Goal: Task Accomplishment & Management: Manage account settings

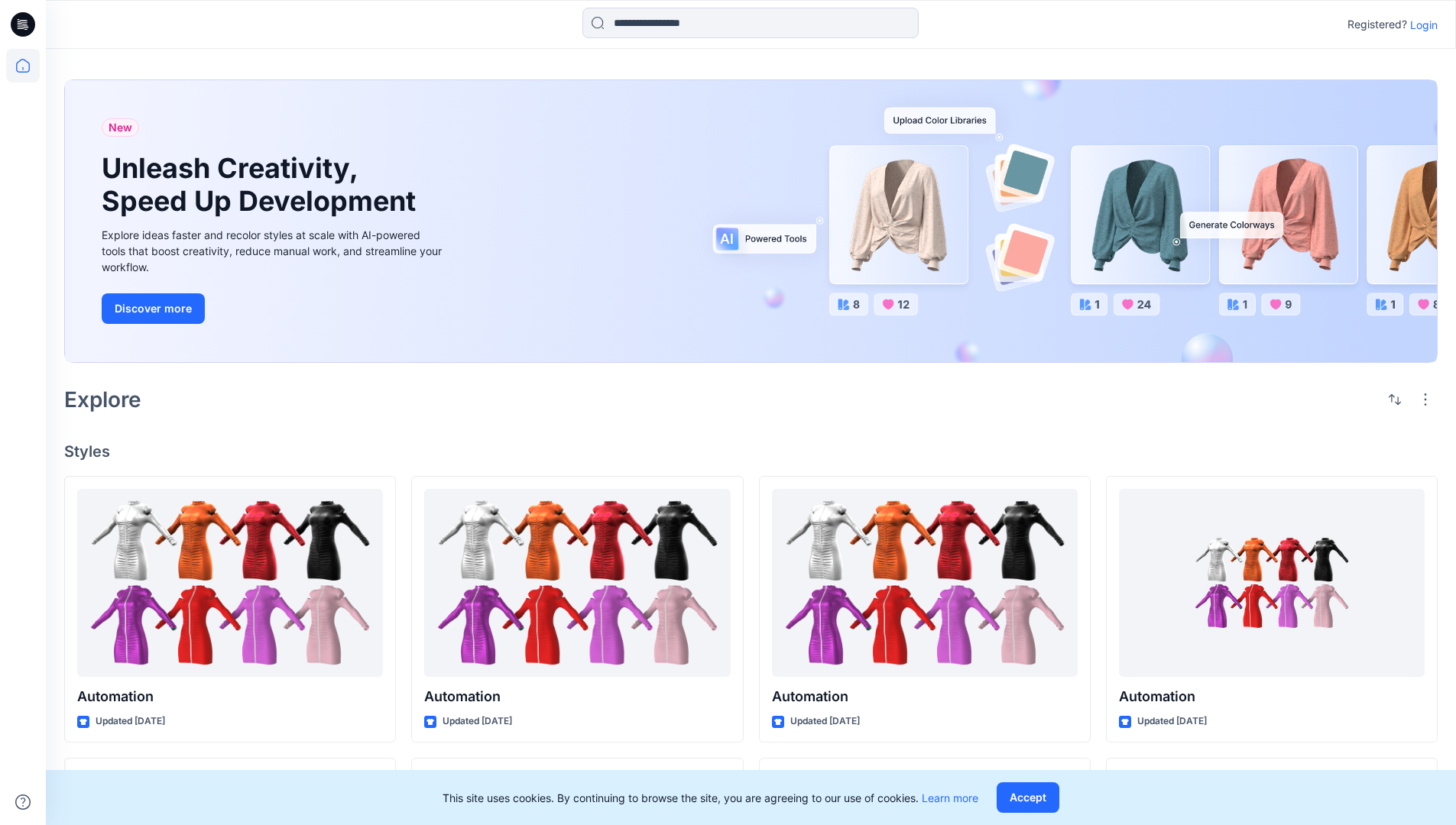
click at [1420, 25] on p "Login" at bounding box center [1424, 25] width 28 height 16
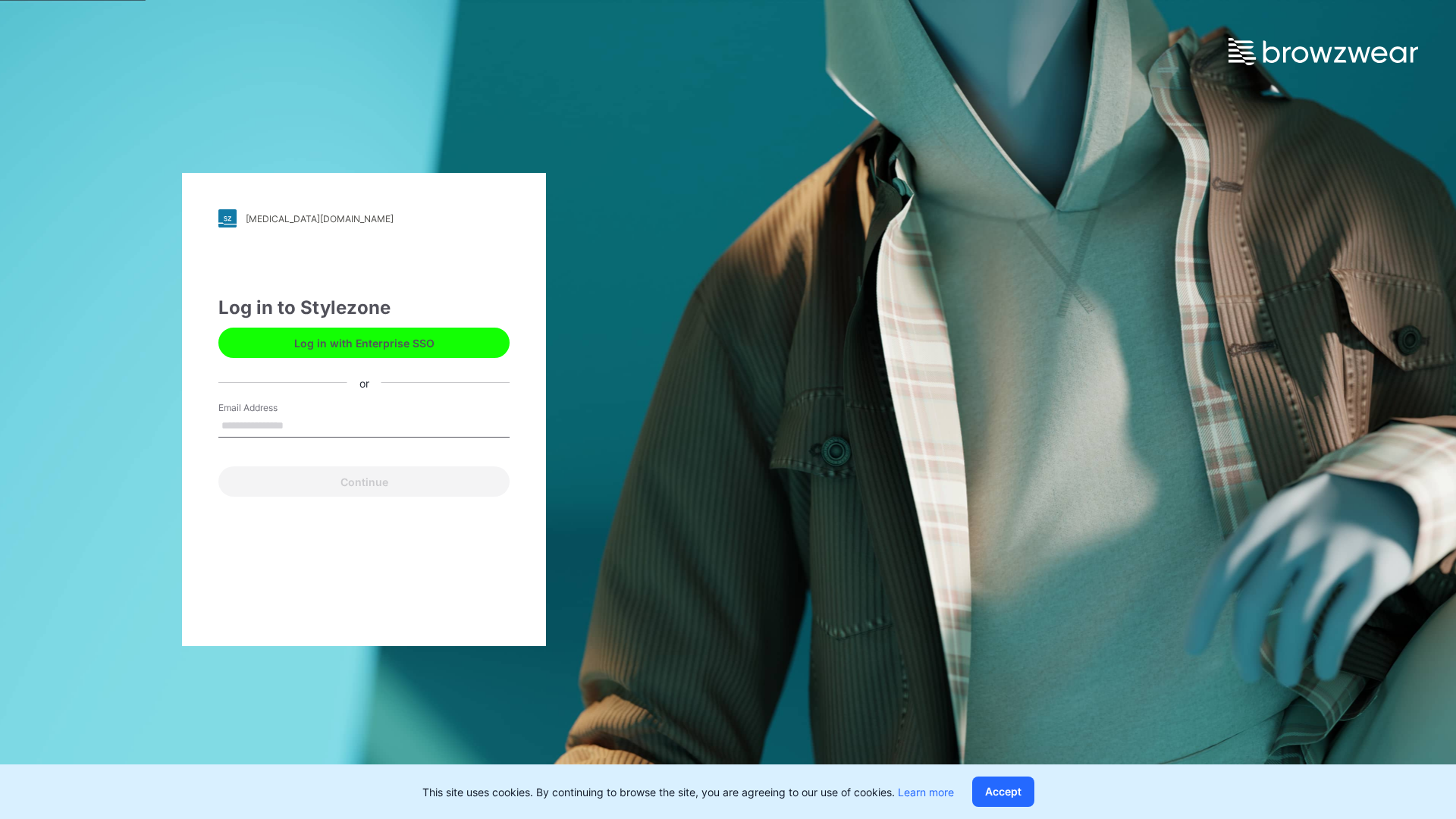
click at [299, 425] on input "Email Address" at bounding box center [364, 426] width 291 height 23
type input "**********"
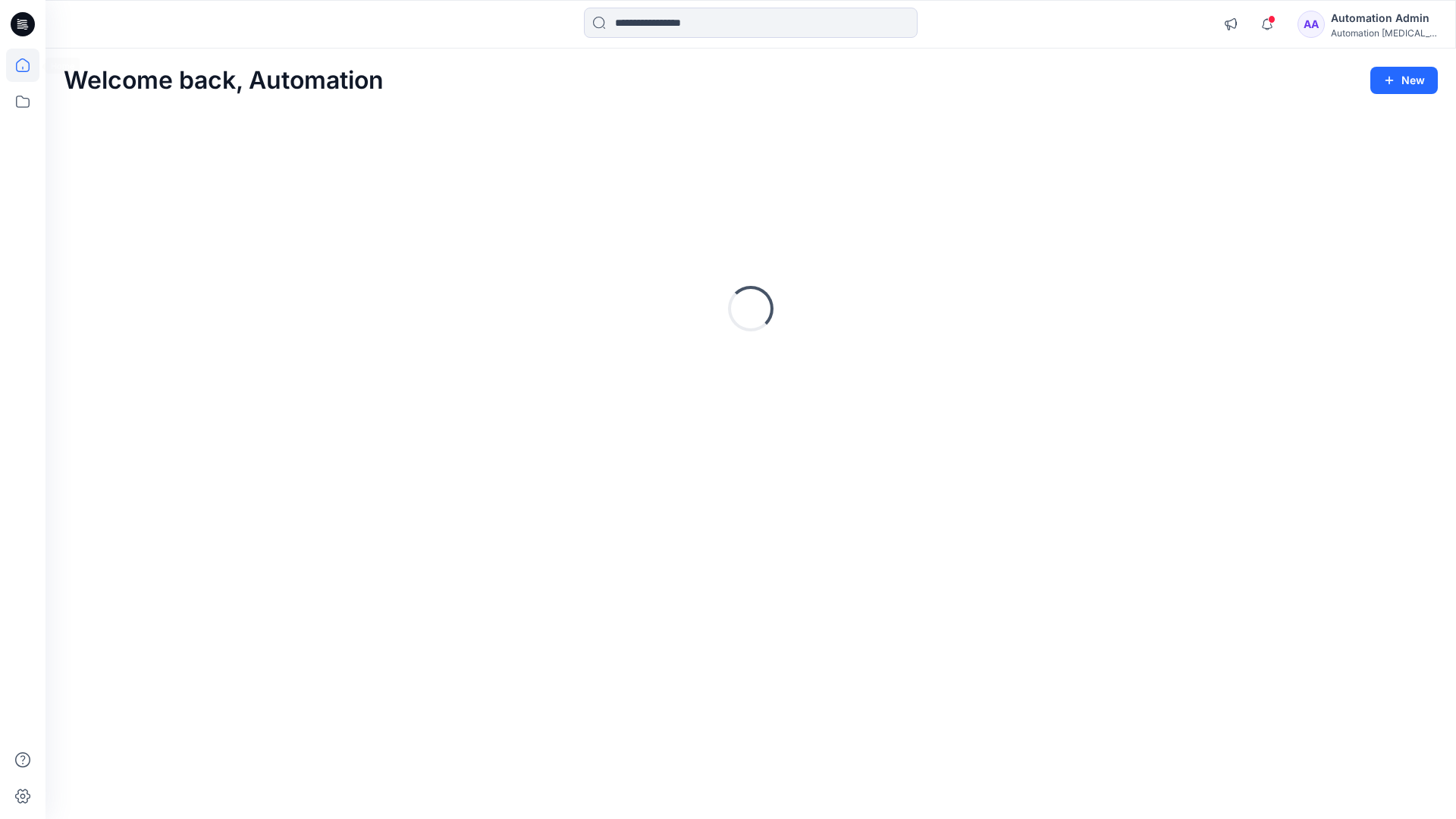
click at [29, 65] on icon at bounding box center [23, 65] width 14 height 14
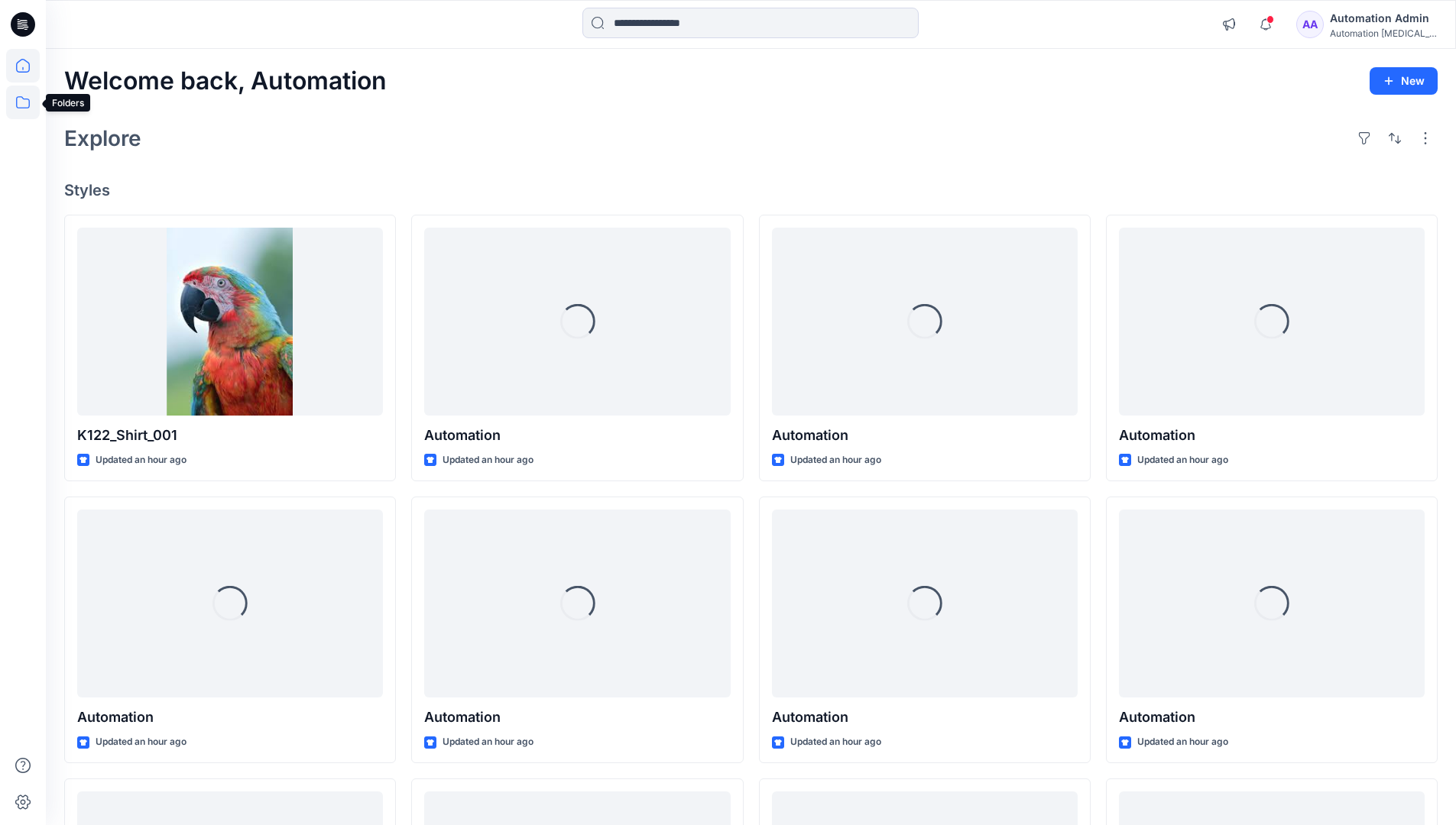
click at [21, 103] on icon at bounding box center [22, 102] width 34 height 34
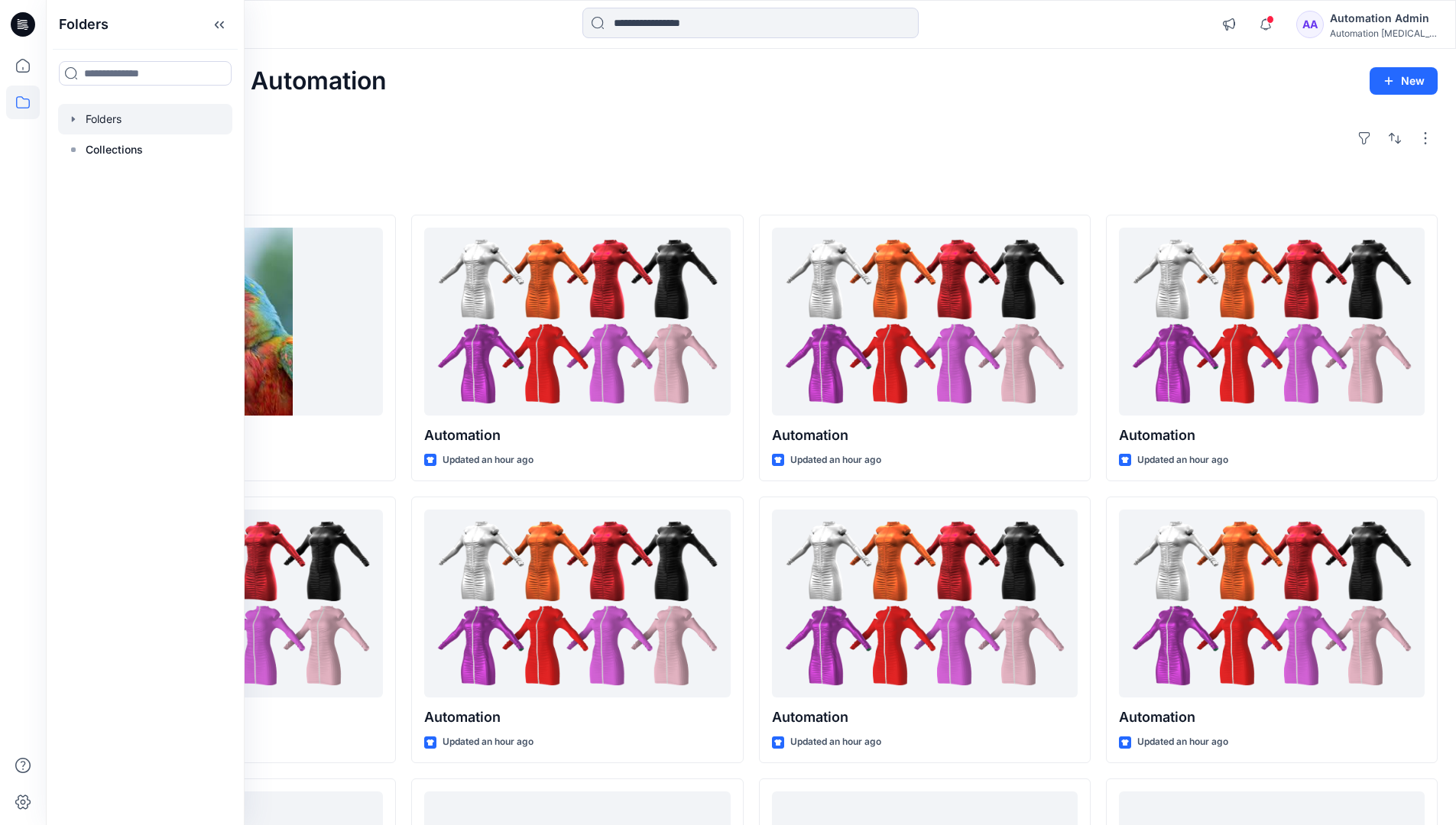
click at [124, 117] on div at bounding box center [145, 119] width 174 height 30
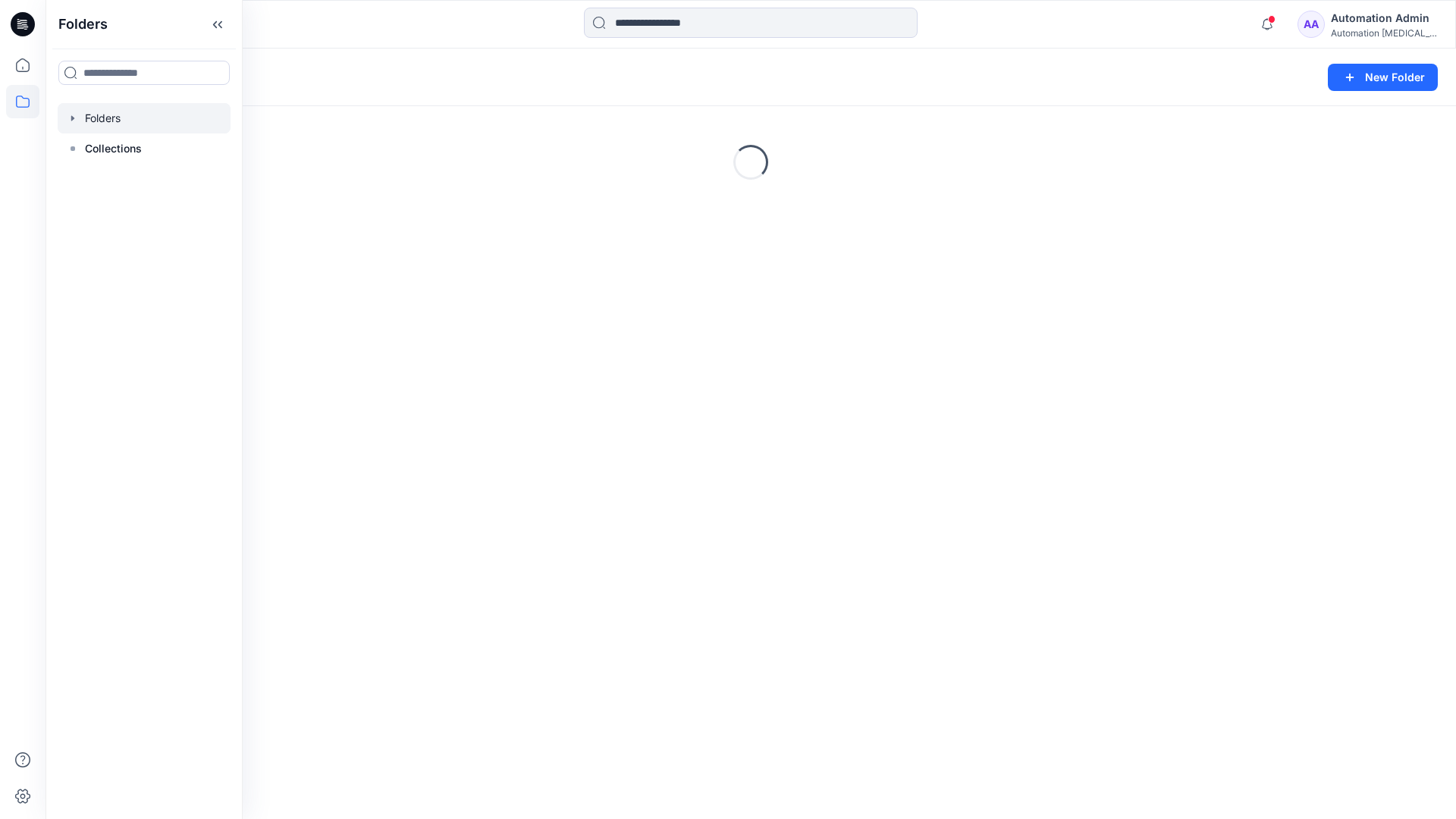
click at [882, 446] on div "Folders New Folder Loading..." at bounding box center [751, 433] width 1411 height 770
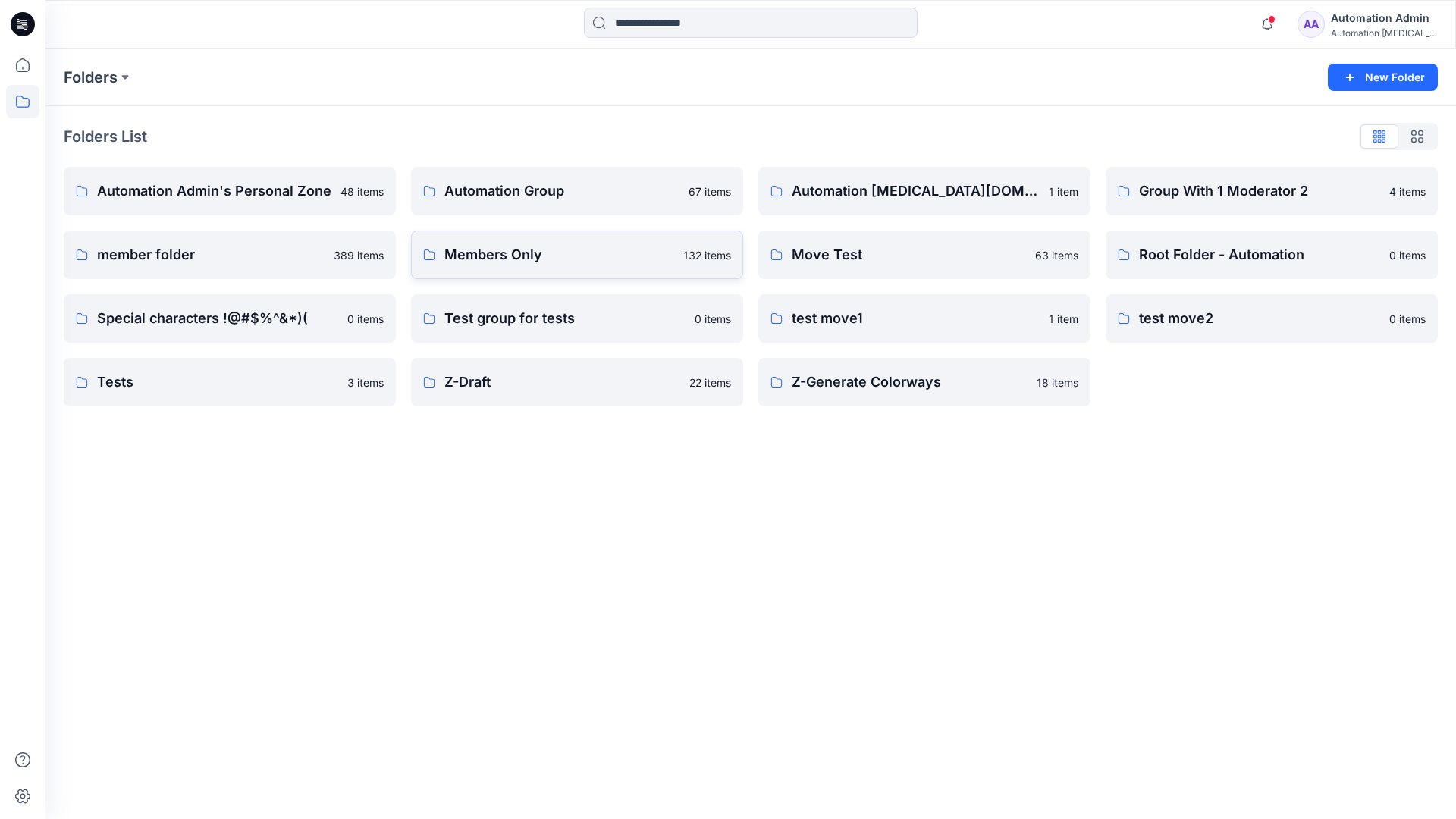
click at [579, 266] on link "Members Only 132 items" at bounding box center [576, 255] width 332 height 49
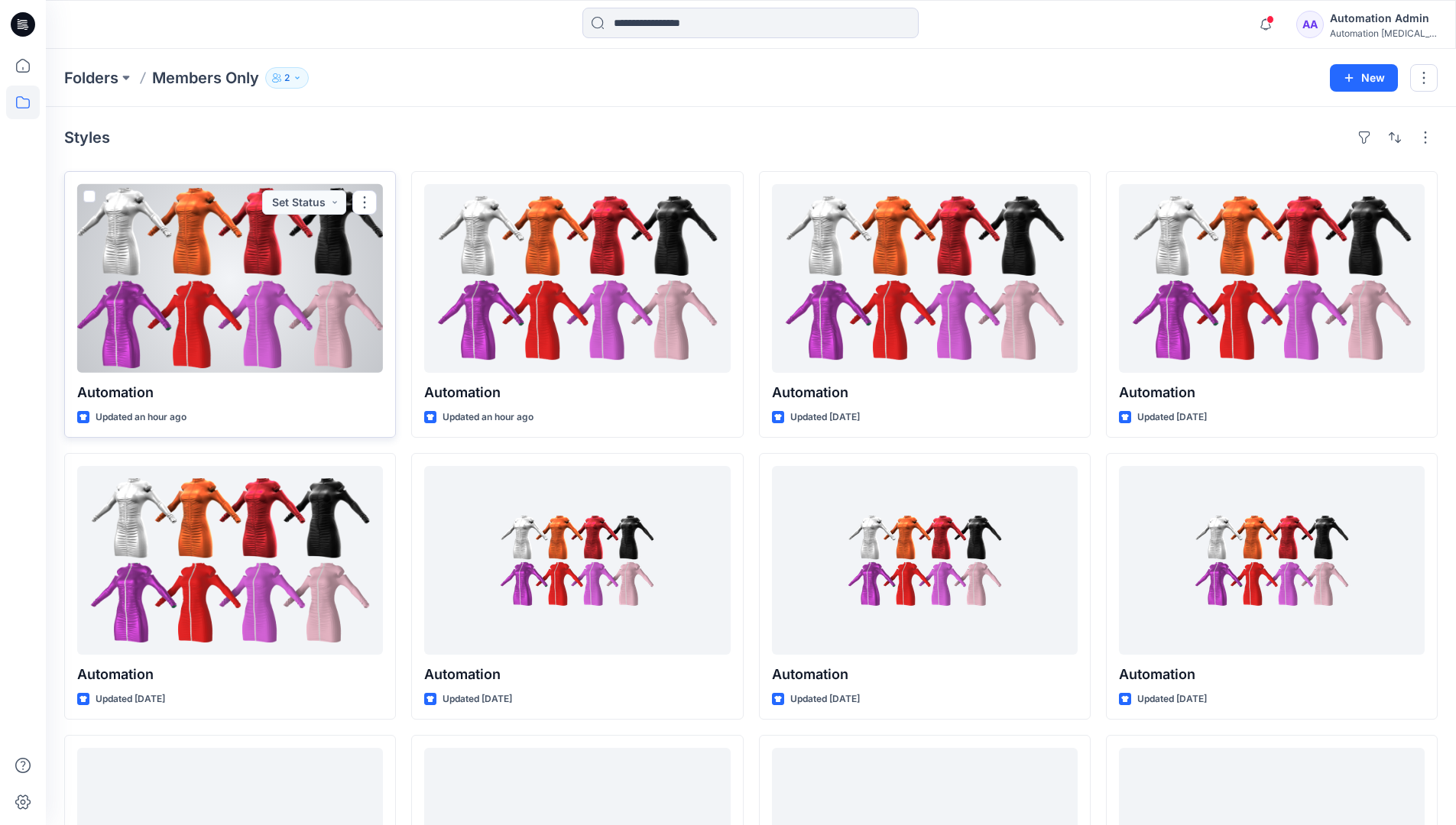
click at [88, 196] on span at bounding box center [89, 196] width 12 height 12
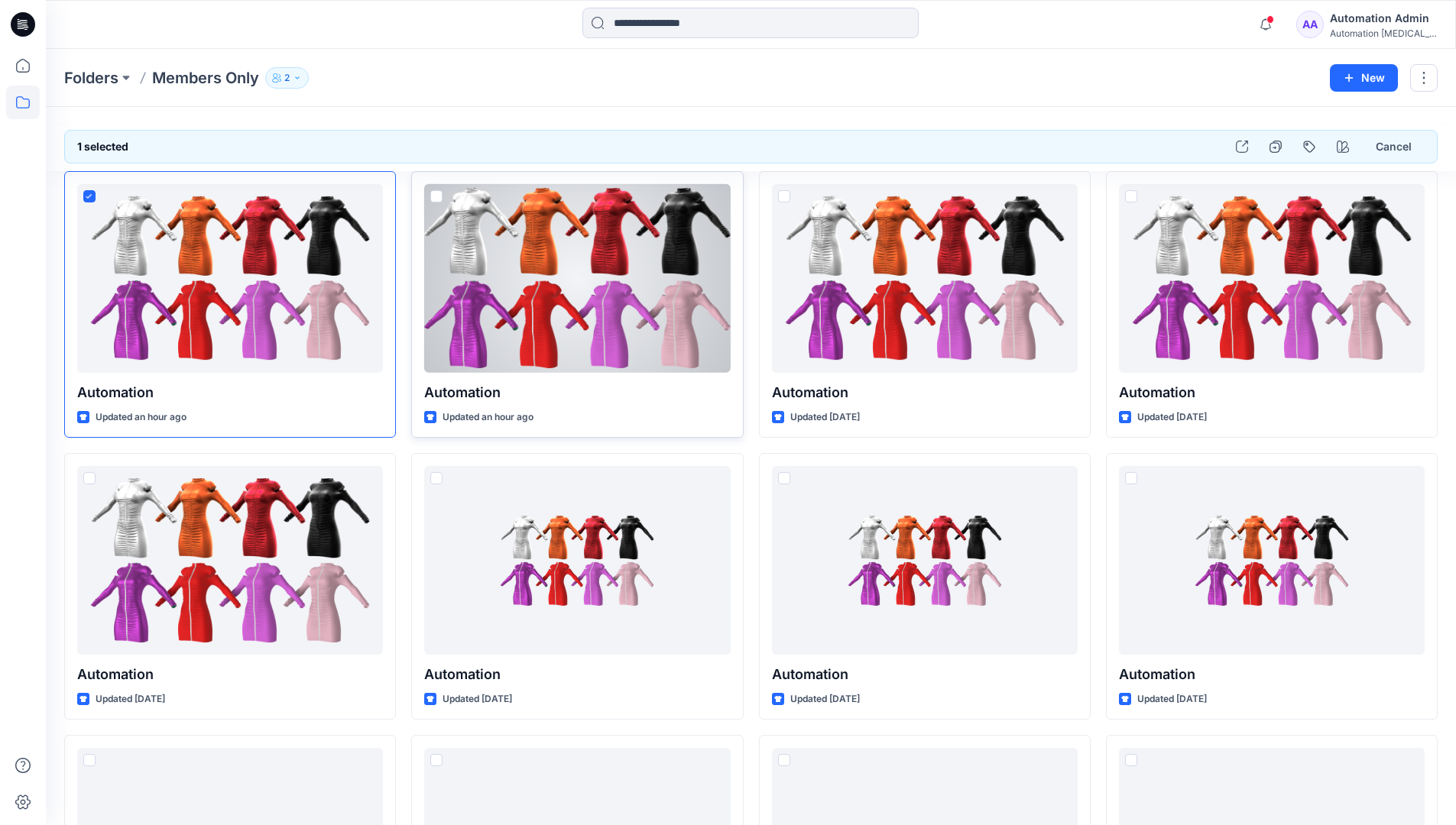
click at [436, 195] on span at bounding box center [436, 196] width 12 height 12
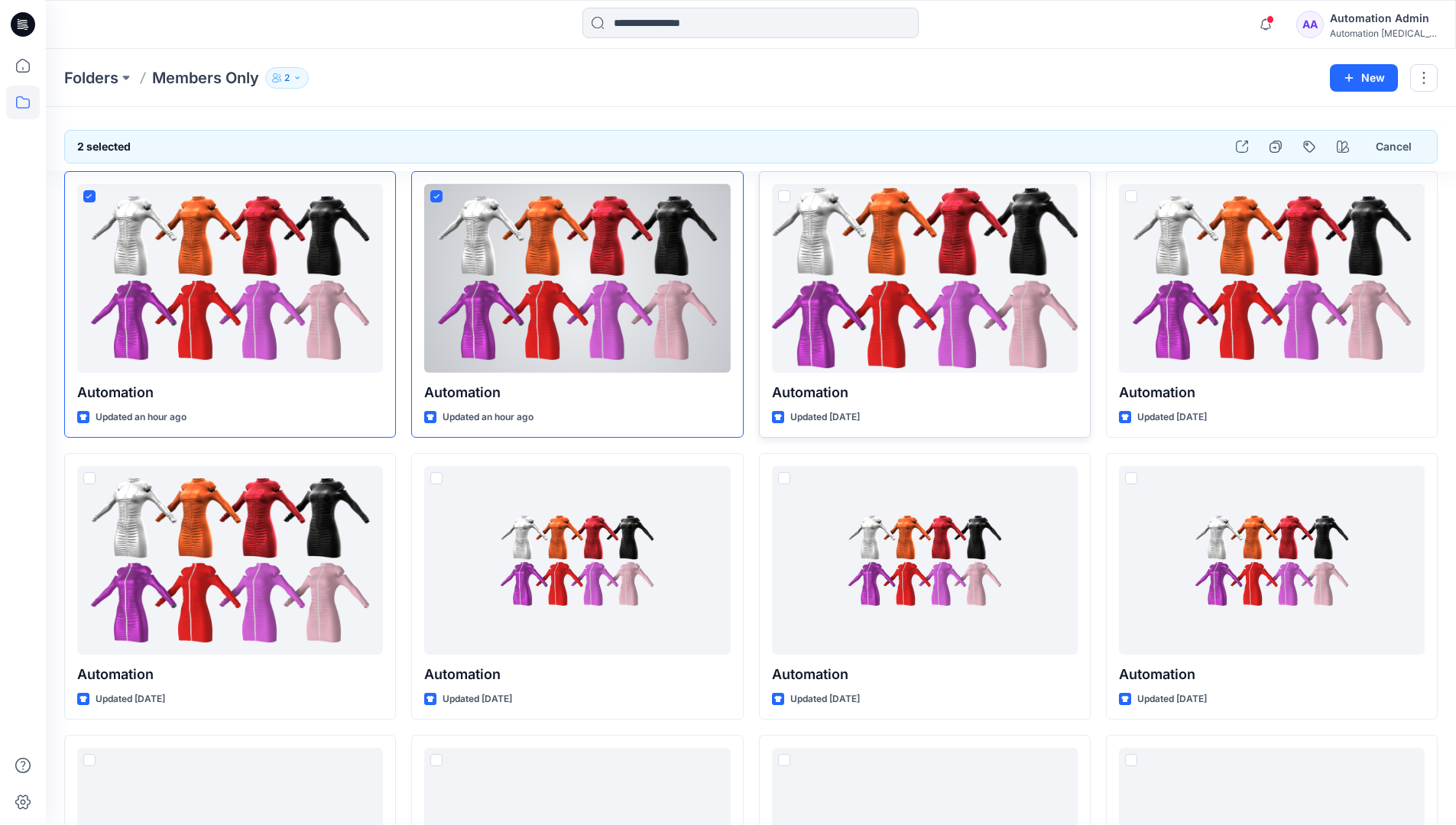
click at [787, 196] on span at bounding box center [784, 196] width 12 height 12
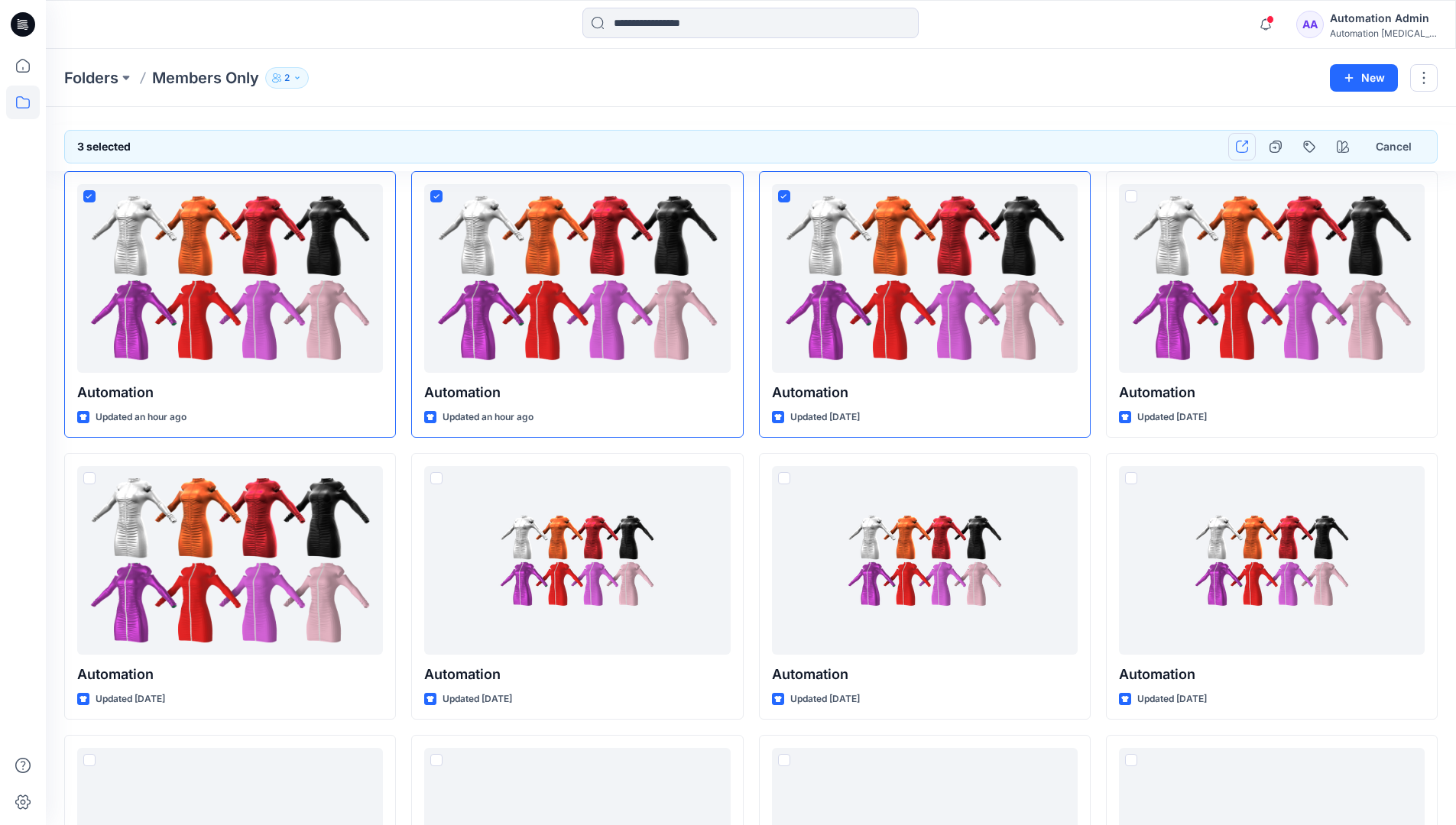
click at [1242, 146] on icon "button" at bounding box center [1242, 146] width 12 height 12
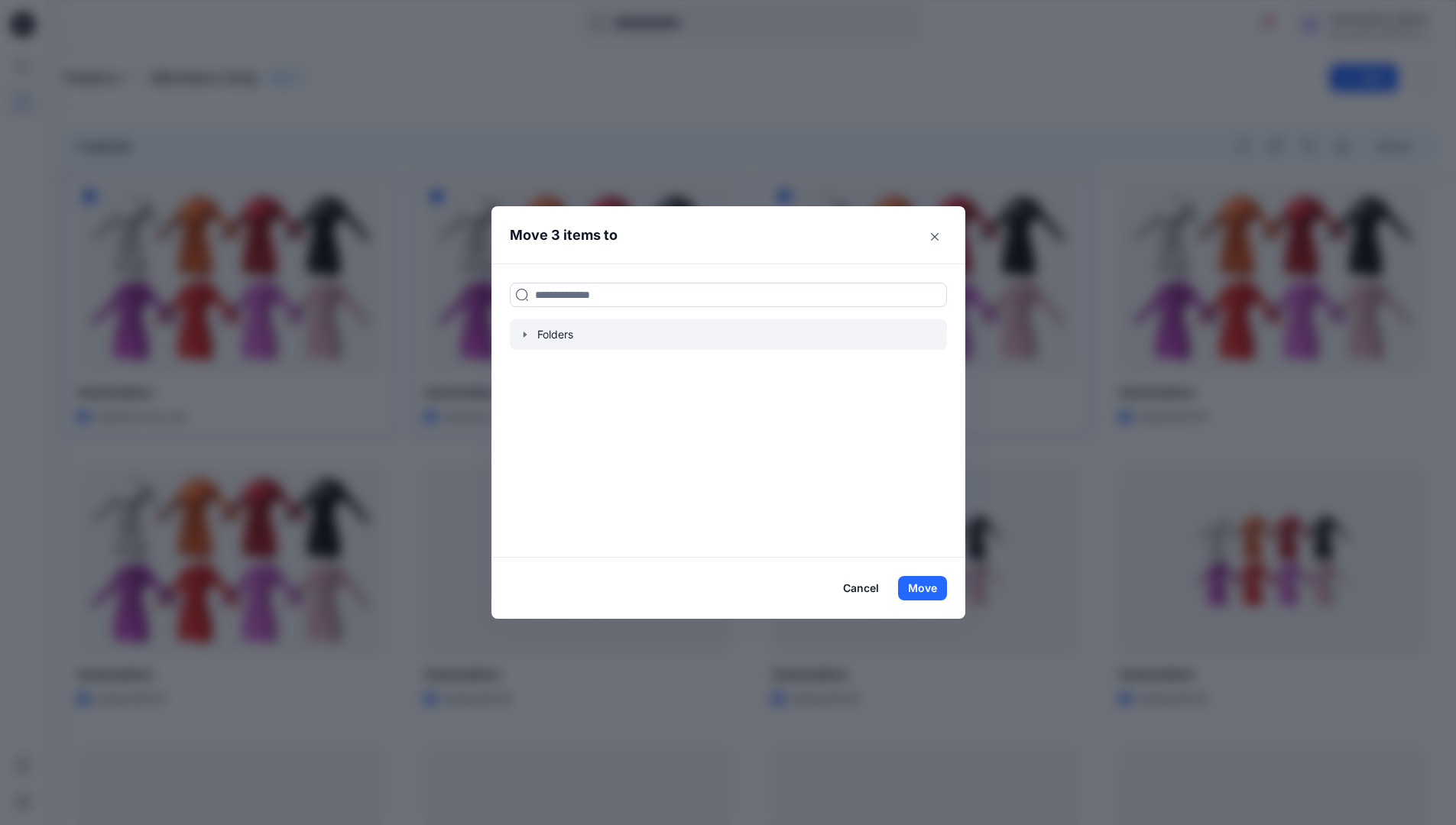
click at [528, 336] on icon "button" at bounding box center [524, 334] width 12 height 12
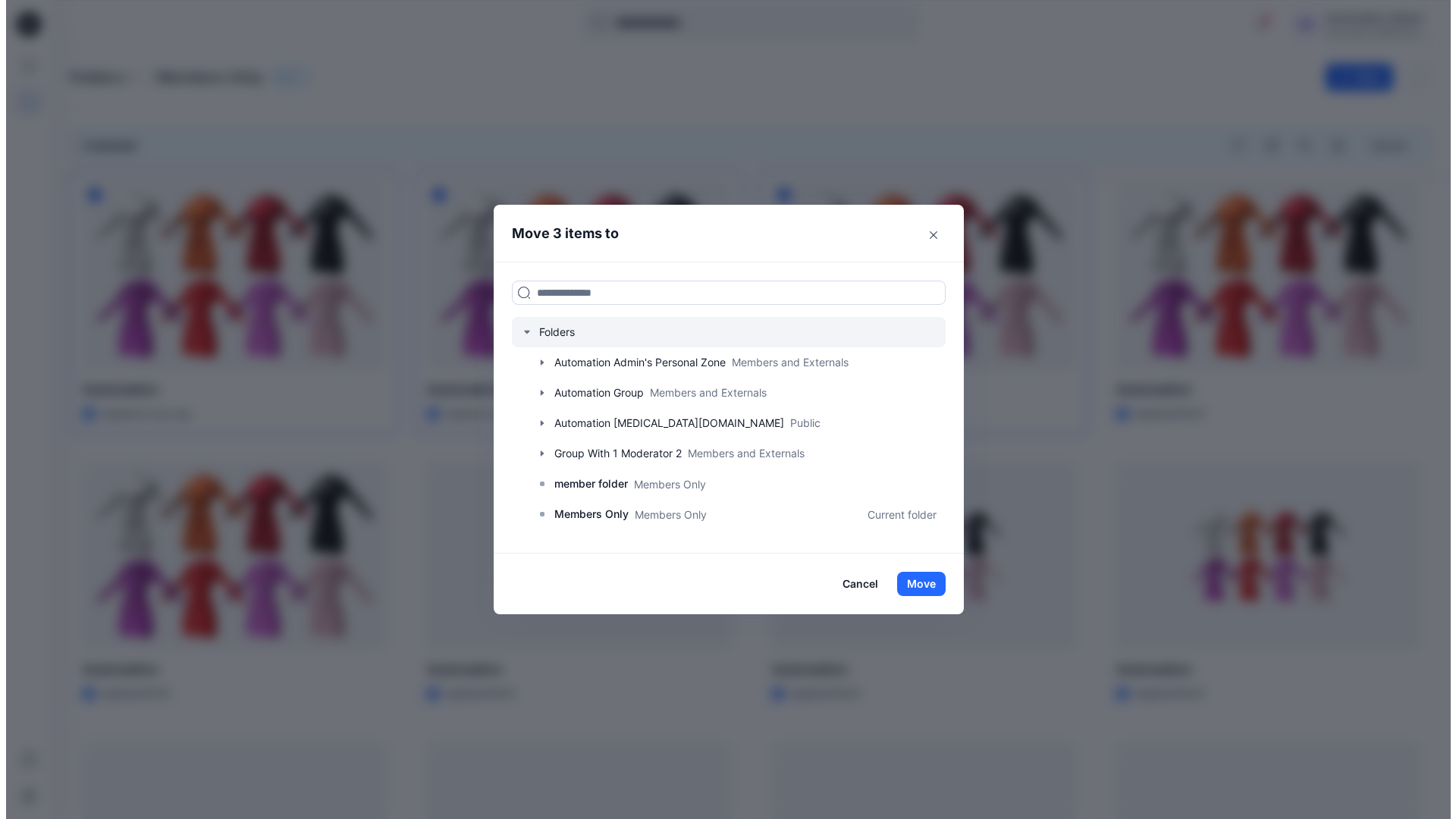
scroll to position [268, 0]
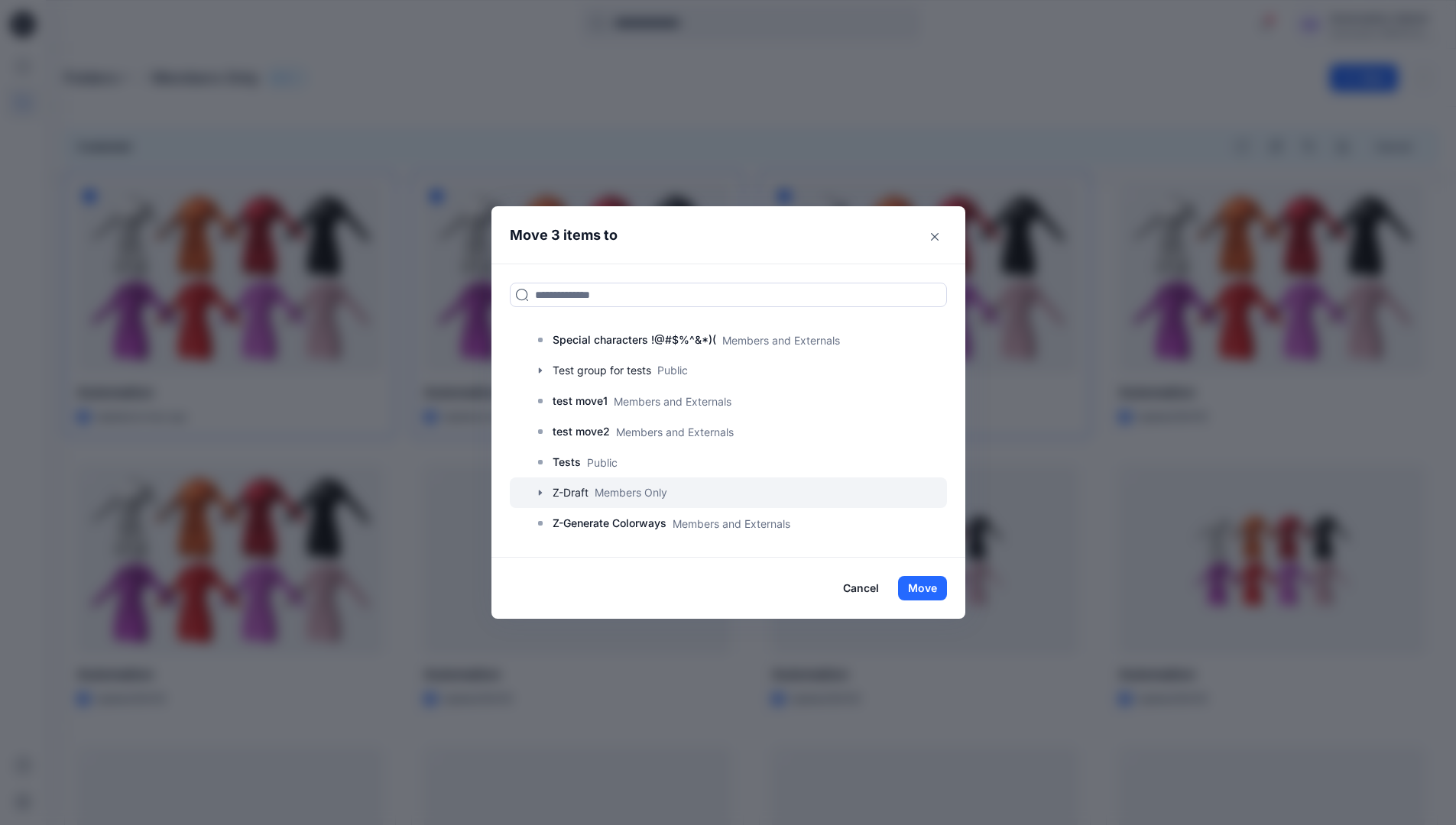
click at [581, 494] on div at bounding box center [728, 492] width 437 height 30
click at [923, 587] on button "Move" at bounding box center [923, 588] width 49 height 25
click at [92, 79] on p "Folders" at bounding box center [91, 78] width 54 height 21
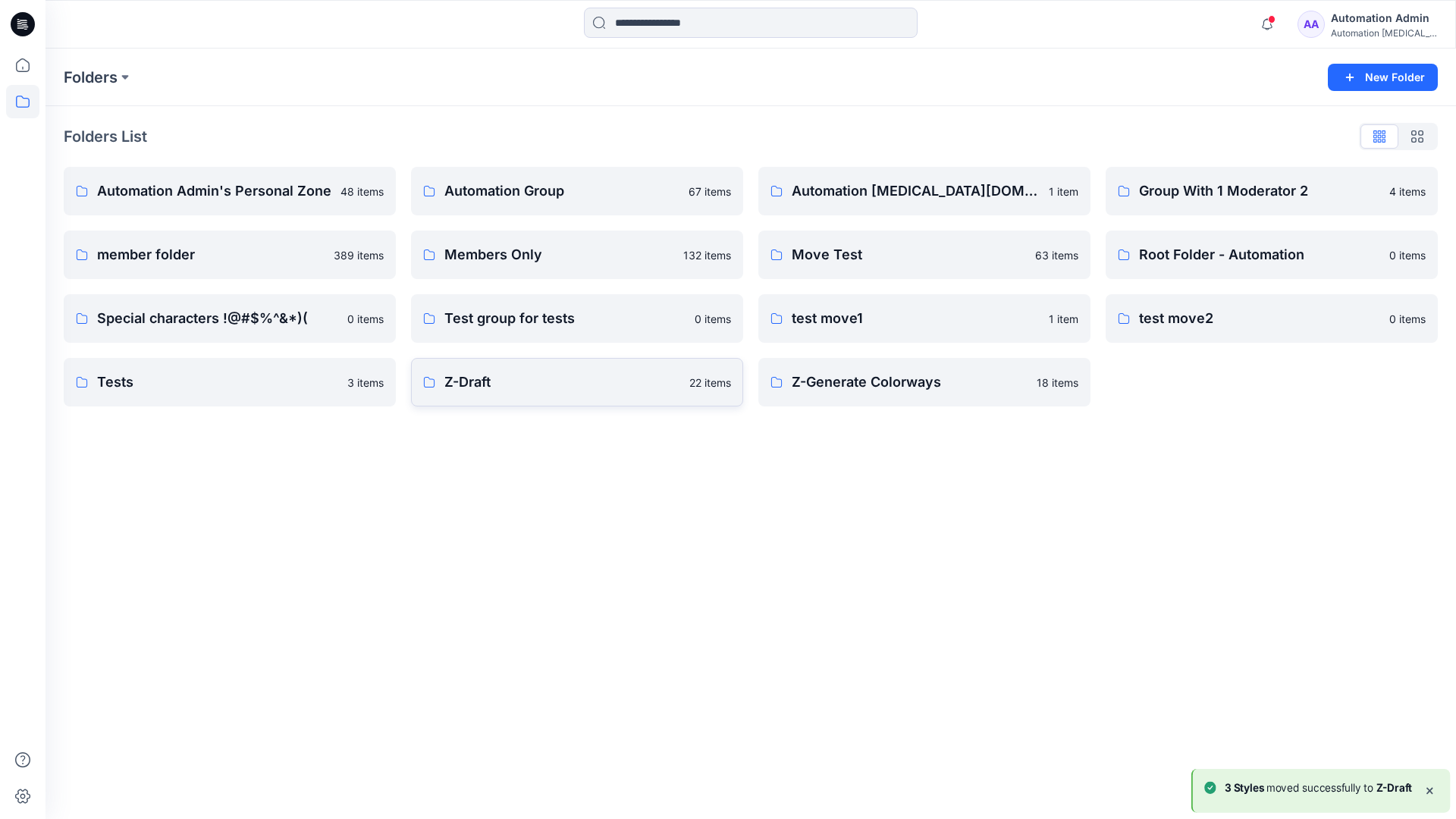
click at [595, 390] on p "Z-Draft" at bounding box center [562, 382] width 236 height 21
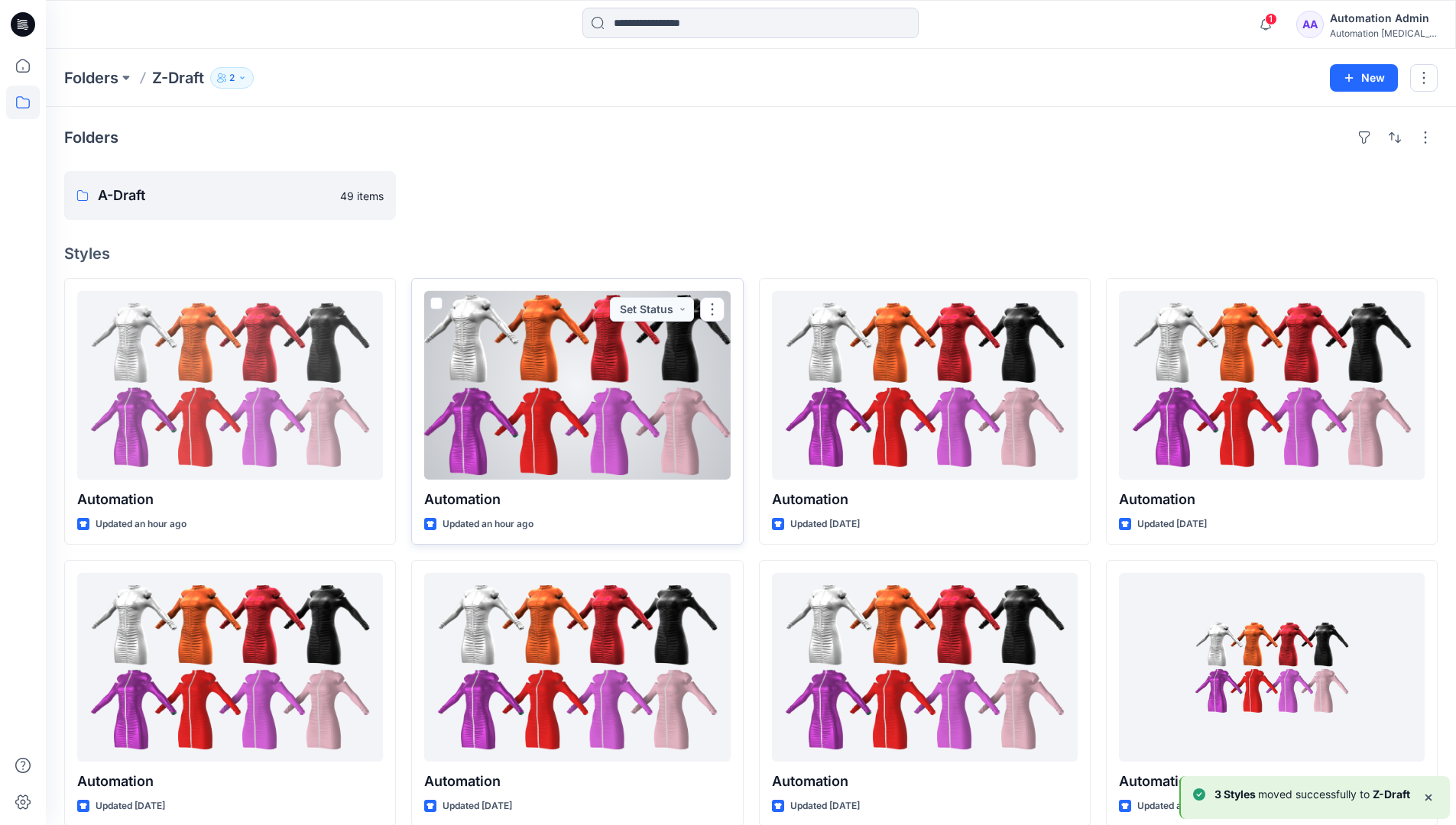
click at [436, 298] on span at bounding box center [436, 303] width 12 height 12
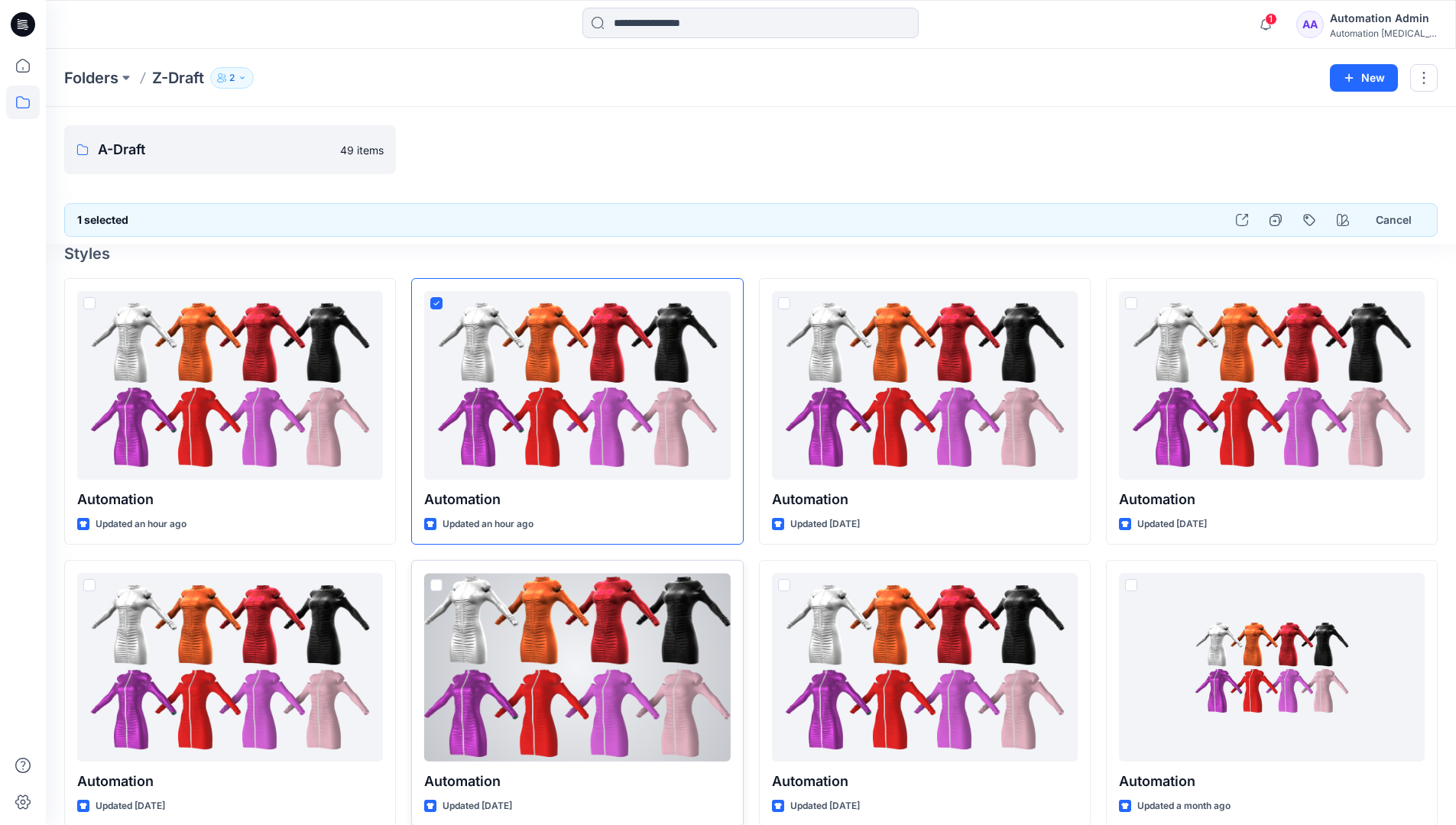
click at [437, 587] on span at bounding box center [436, 585] width 12 height 12
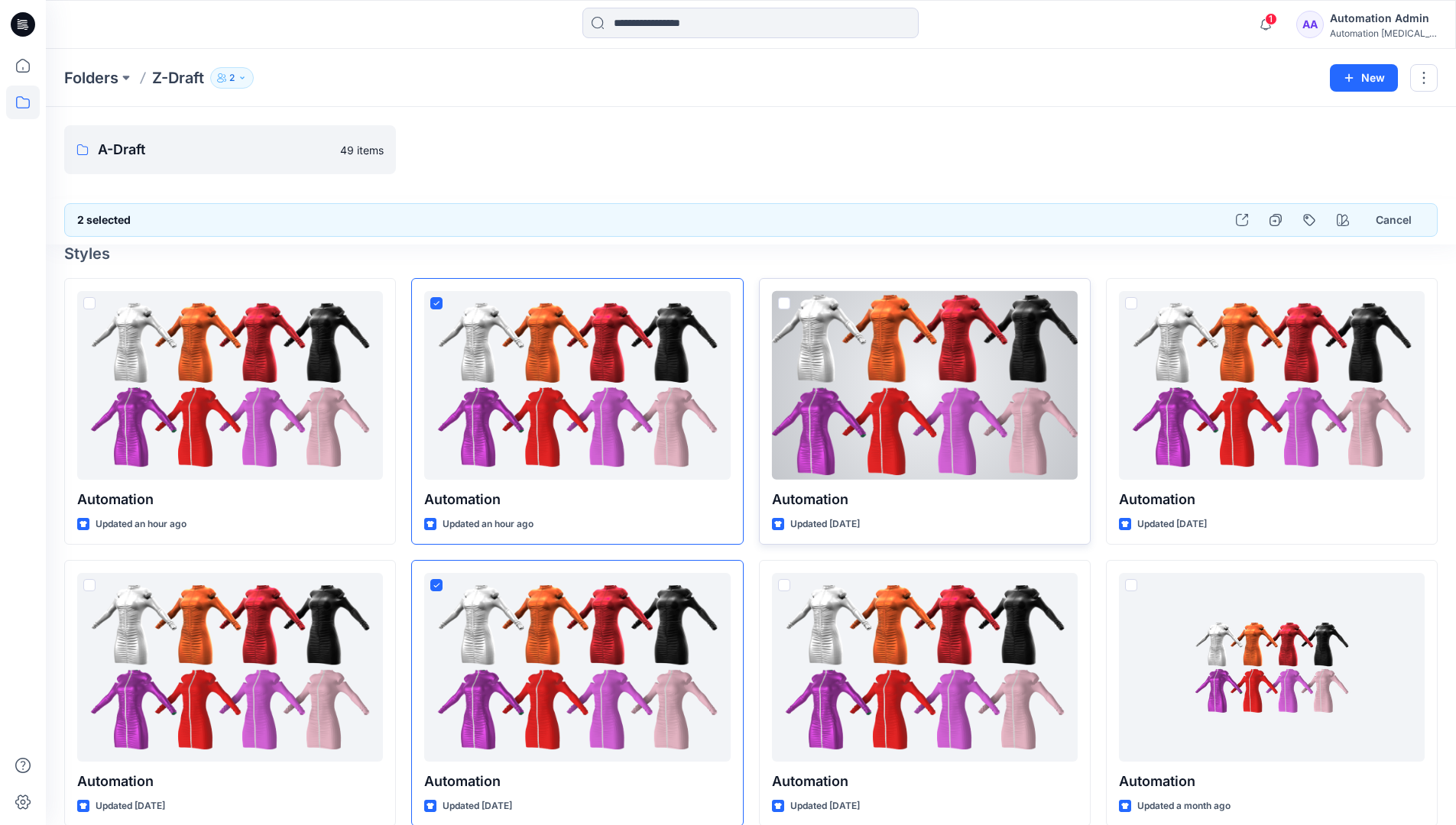
click at [782, 307] on span at bounding box center [784, 303] width 12 height 12
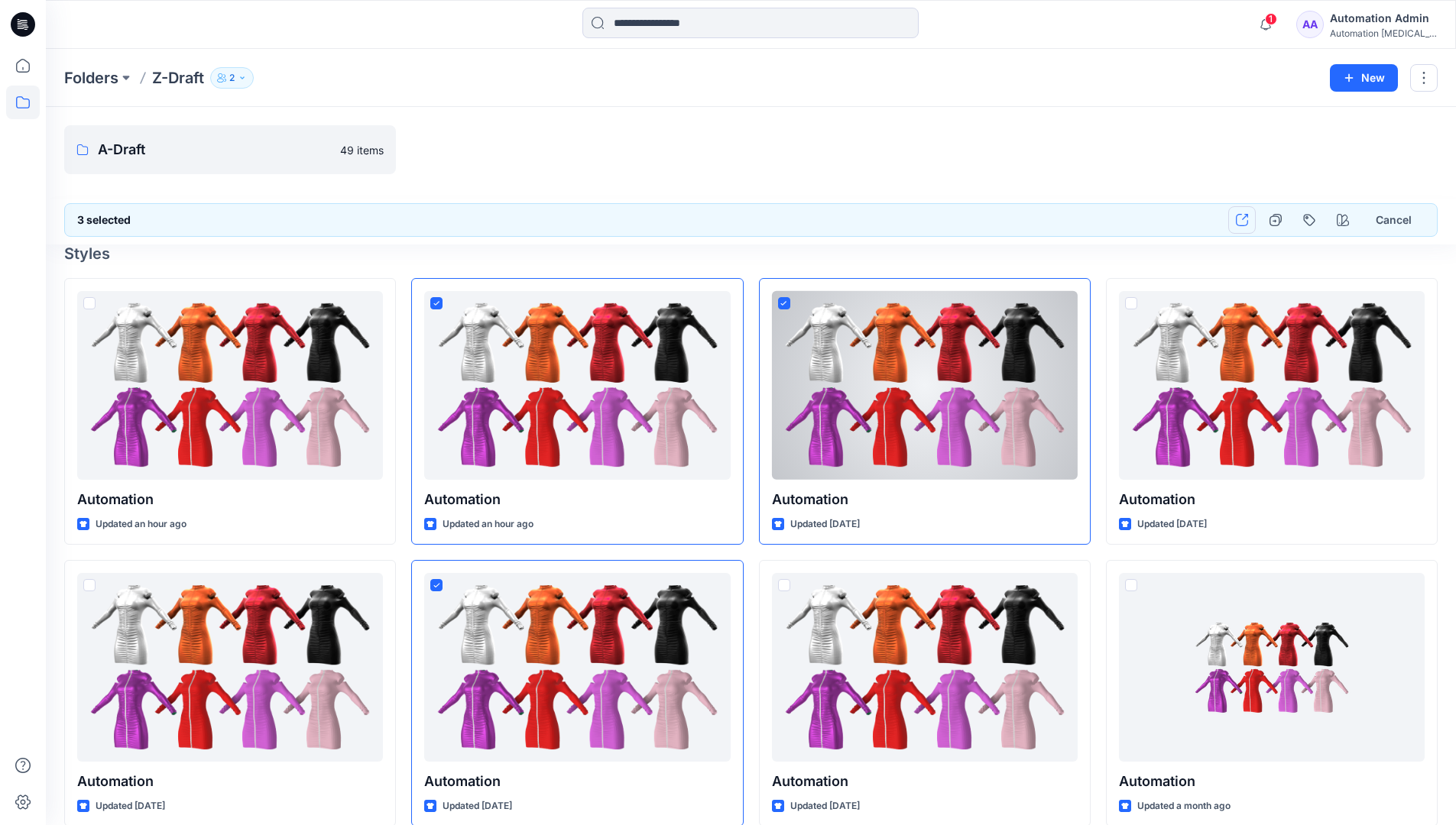
click at [1243, 221] on icon "button" at bounding box center [1242, 220] width 12 height 12
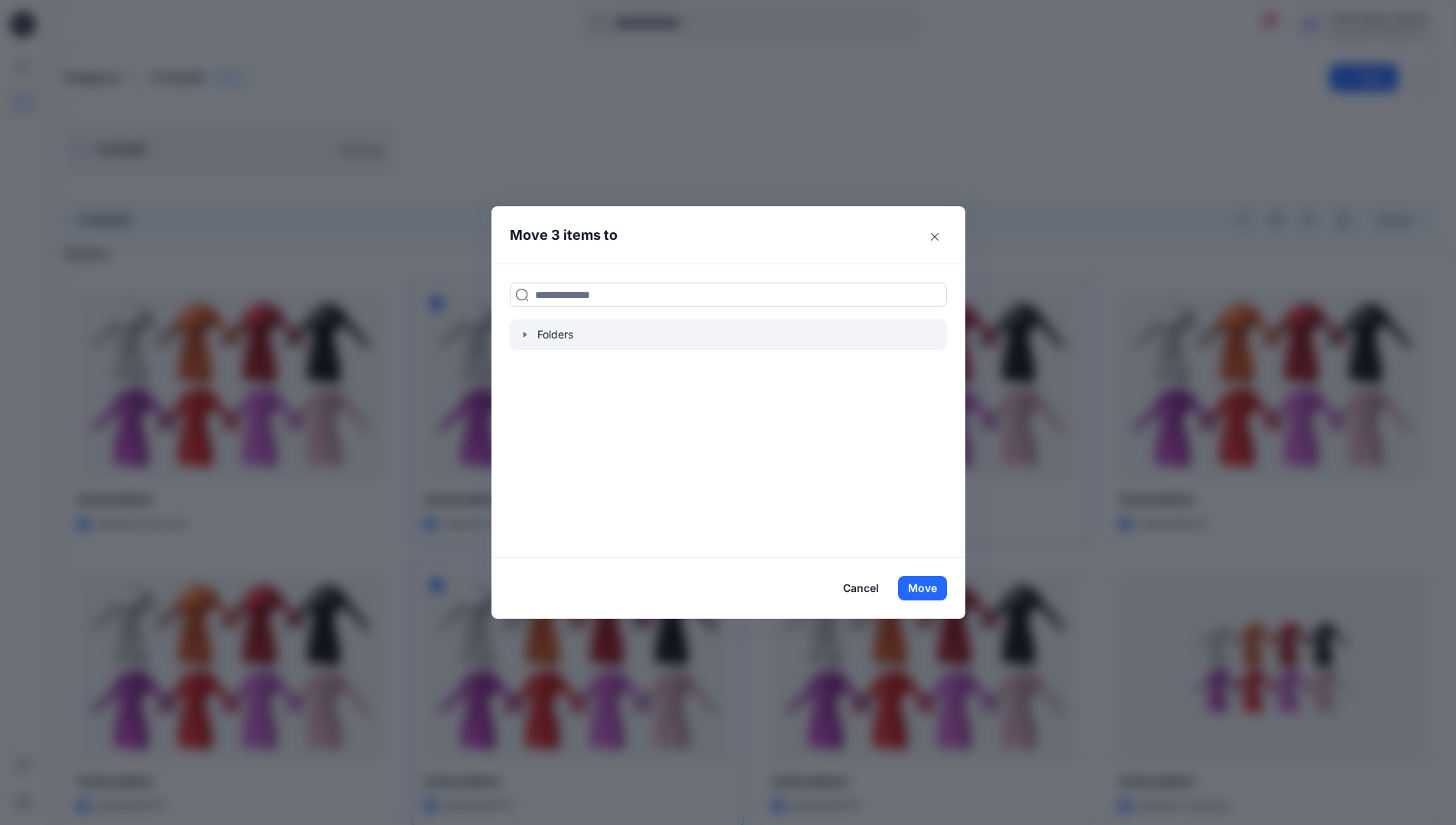
click at [526, 335] on icon "button" at bounding box center [524, 334] width 3 height 6
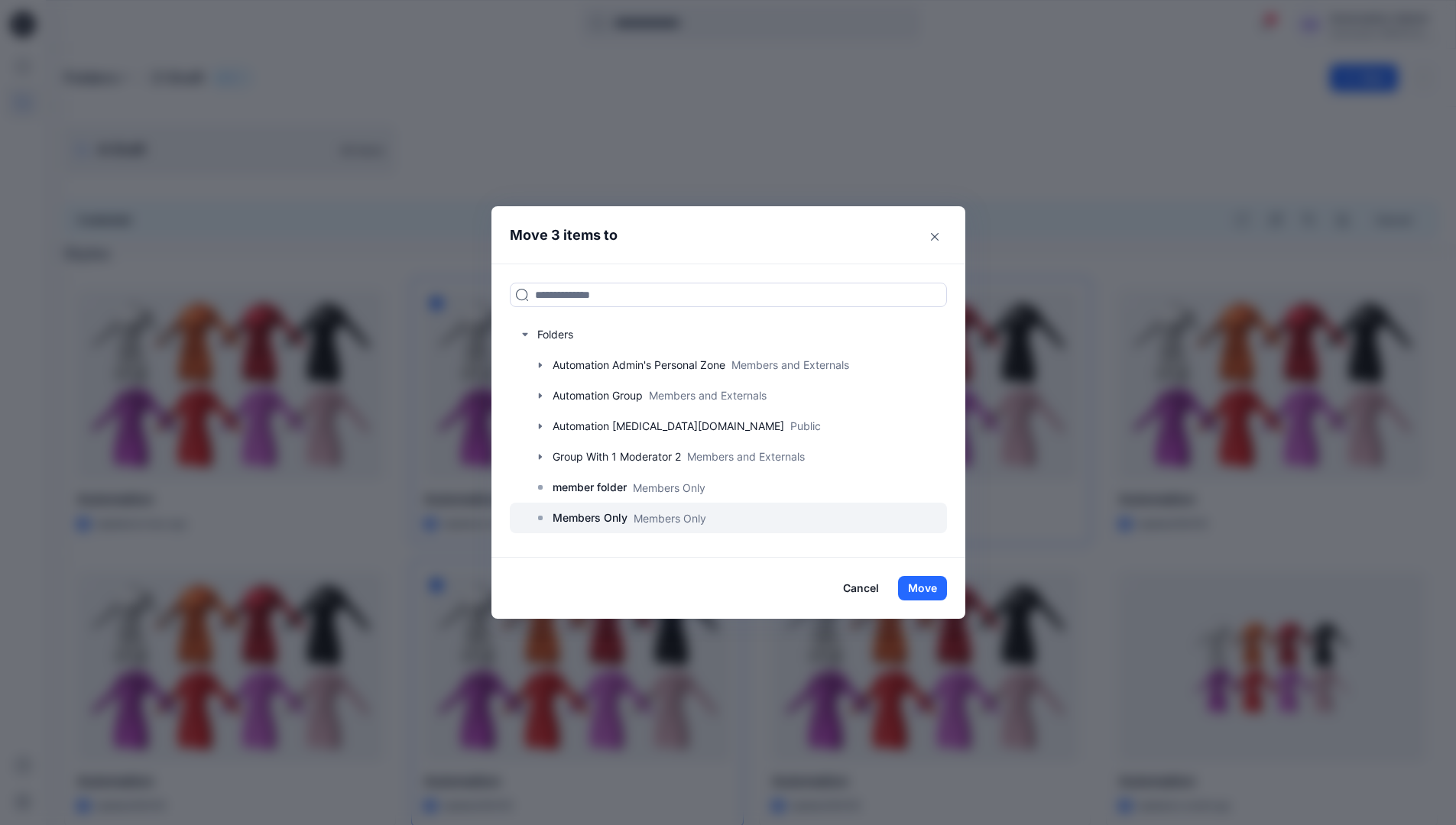
click at [594, 516] on p "Members Only" at bounding box center [590, 518] width 75 height 18
click at [926, 587] on button "Move" at bounding box center [923, 588] width 49 height 25
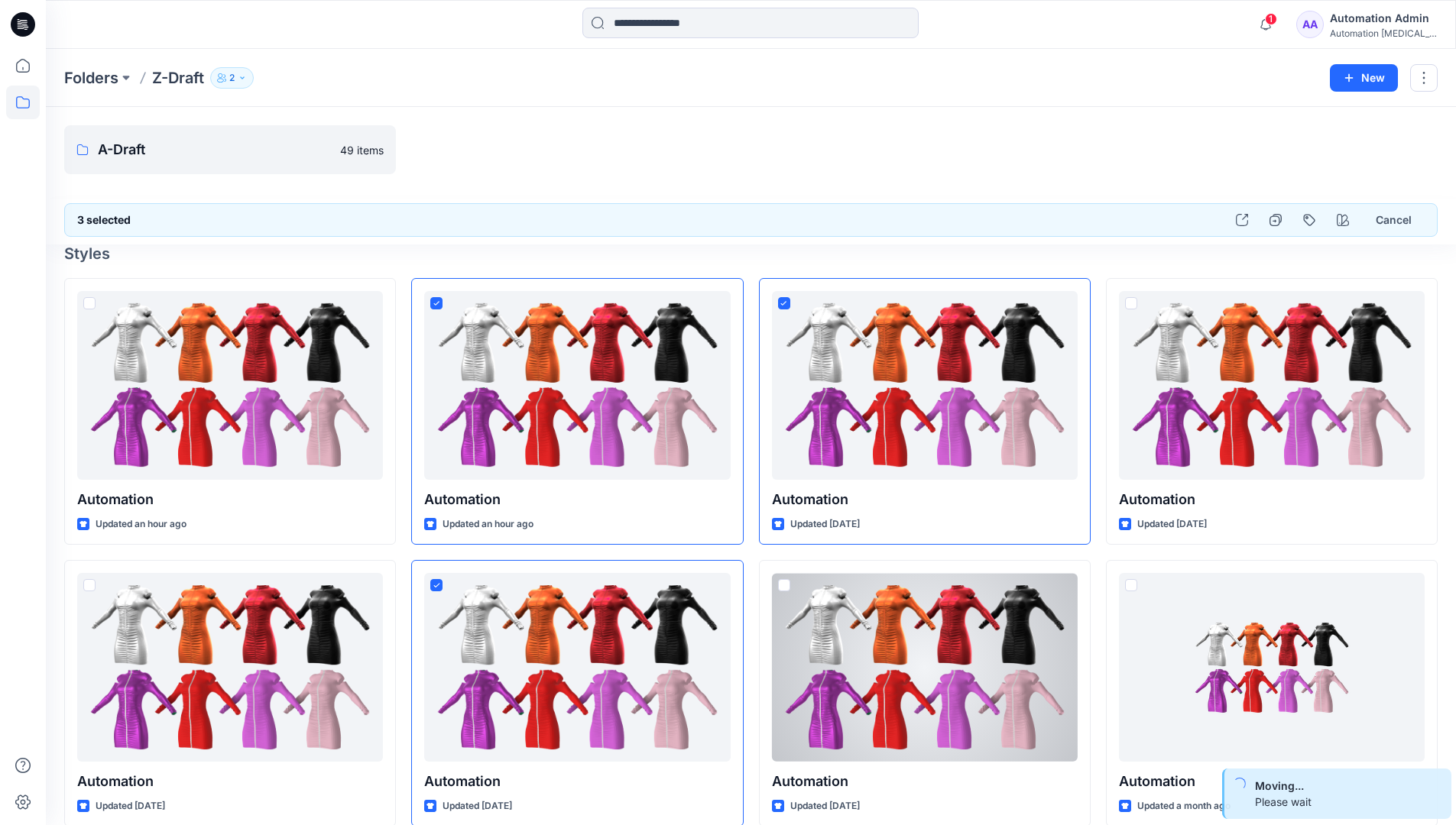
click at [1355, 26] on div "Automation Admin" at bounding box center [1383, 18] width 107 height 18
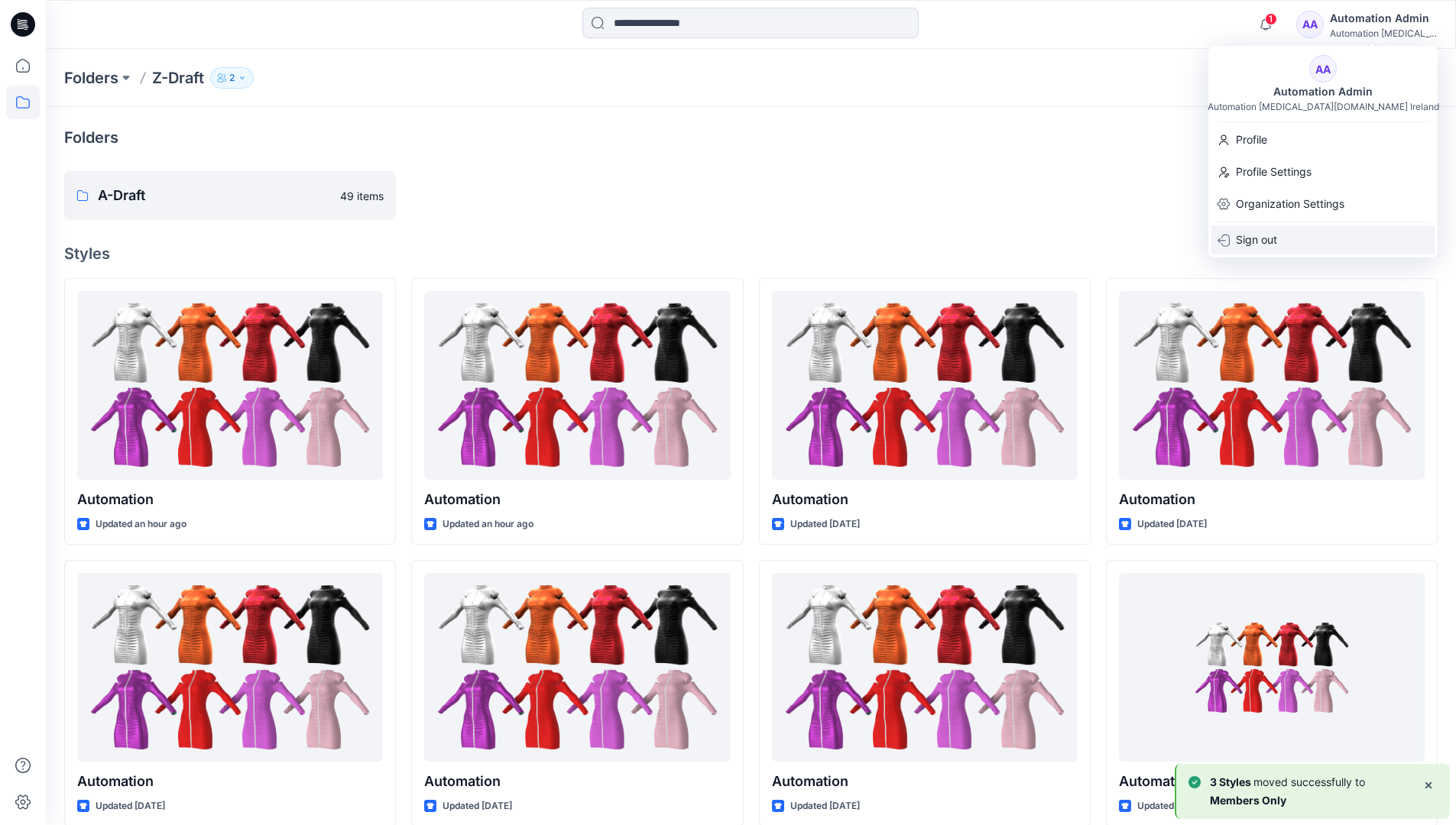
click at [1265, 233] on p "Sign out" at bounding box center [1256, 240] width 41 height 29
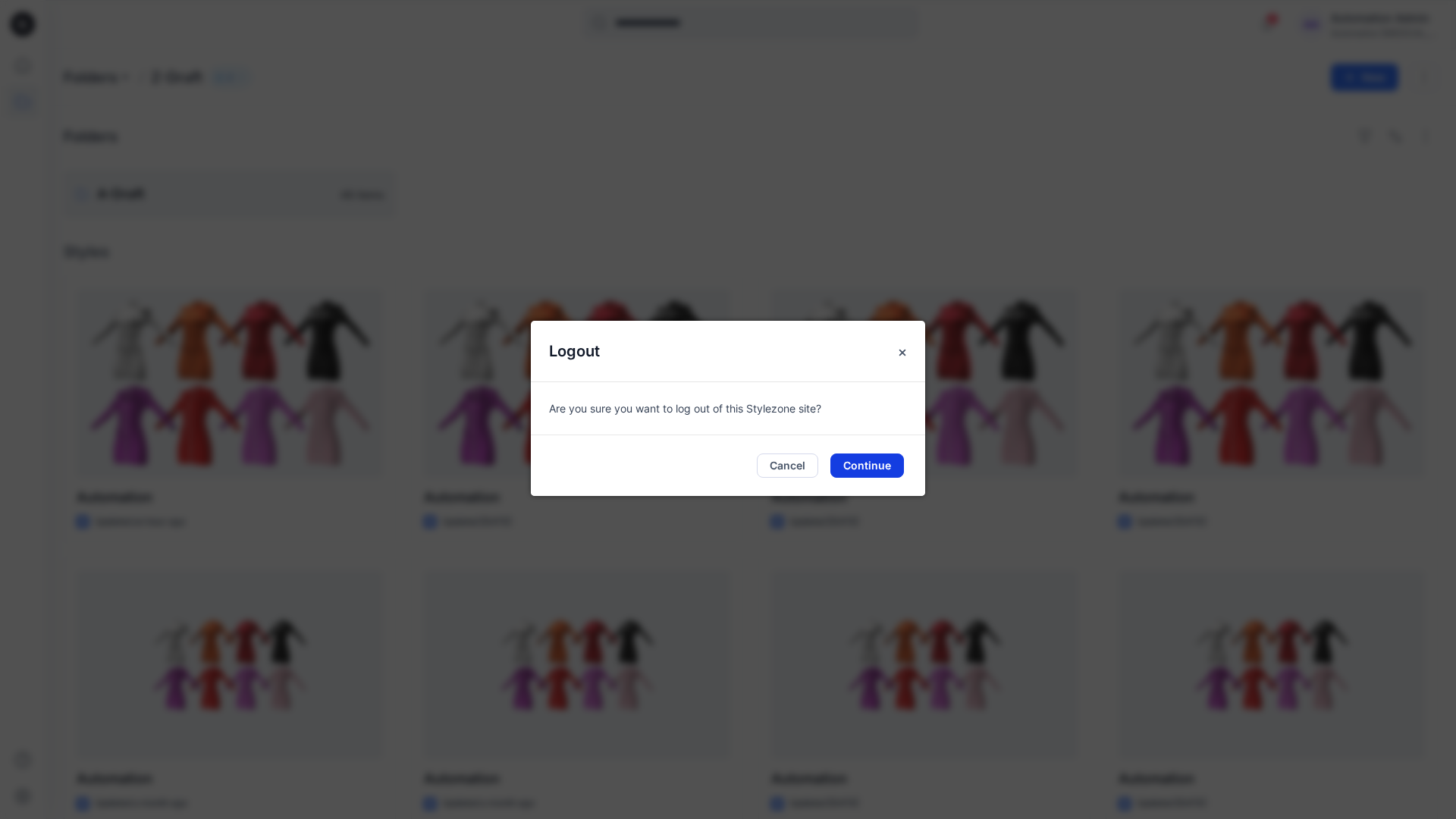
click at [859, 464] on button "Continue" at bounding box center [867, 466] width 74 height 24
